Goal: Information Seeking & Learning: Learn about a topic

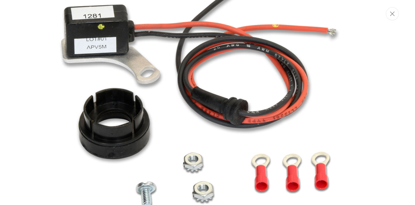
scroll to position [0, 714]
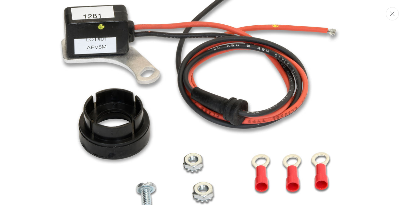
drag, startPoint x: 393, startPoint y: 51, endPoint x: 378, endPoint y: 56, distance: 15.9
click at [378, 56] on div "Media gallery" at bounding box center [207, 102] width 415 height 205
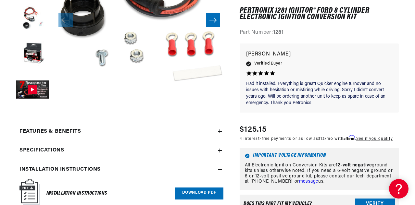
scroll to position [170, 0]
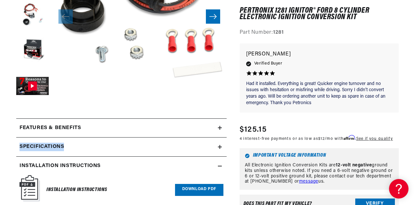
drag, startPoint x: 148, startPoint y: 142, endPoint x: 143, endPoint y: 111, distance: 30.8
click at [56, 147] on h2 "Specifications" at bounding box center [41, 147] width 44 height 8
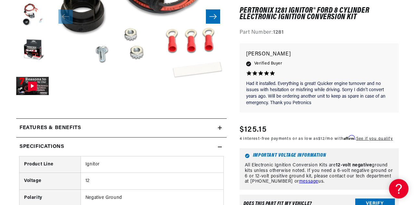
drag, startPoint x: 401, startPoint y: 92, endPoint x: 409, endPoint y: 124, distance: 33.1
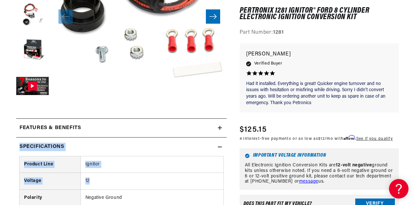
scroll to position [0, 356]
drag, startPoint x: 169, startPoint y: 179, endPoint x: 170, endPoint y: 128, distance: 50.6
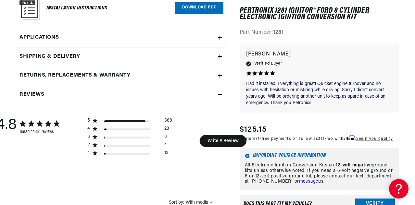
click at [221, 36] on icon at bounding box center [220, 38] width 4 height 4
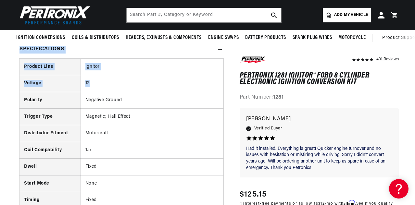
scroll to position [0, 713]
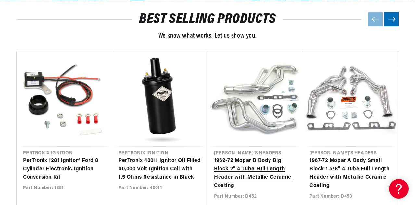
scroll to position [0, 356]
